Goal: Transaction & Acquisition: Download file/media

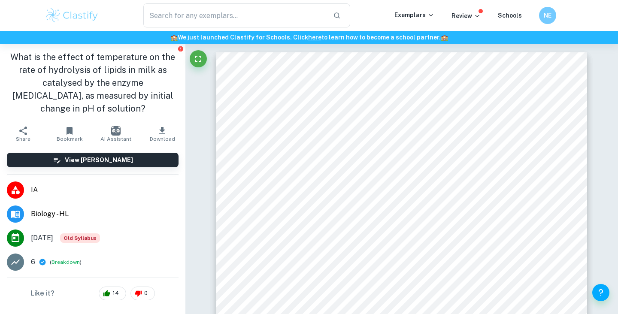
click at [165, 135] on icon "button" at bounding box center [162, 131] width 10 height 10
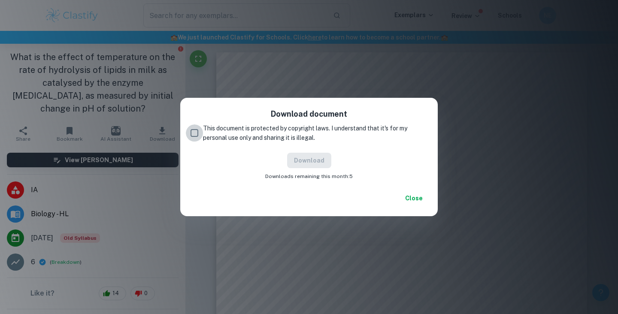
click at [191, 133] on input "This document is protected by copyright laws. I understand that it's for my per…" at bounding box center [194, 132] width 17 height 17
checkbox input "true"
click at [319, 158] on button "Download" at bounding box center [309, 160] width 44 height 15
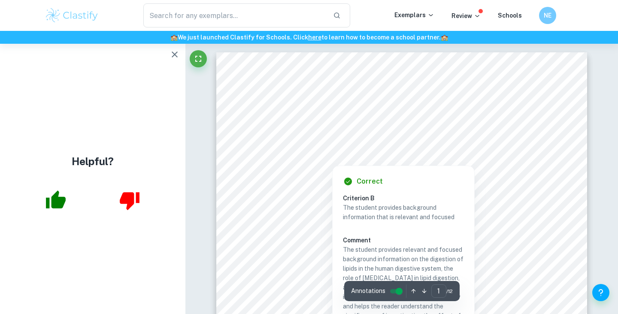
click at [173, 54] on icon "button" at bounding box center [174, 54] width 10 height 10
